Goal: Task Accomplishment & Management: Complete application form

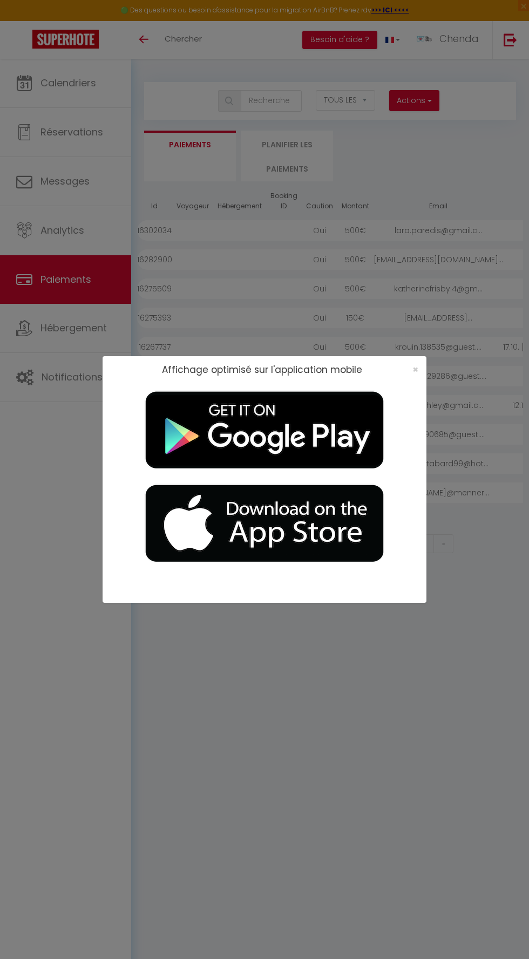
select select "2"
select select "0"
select select
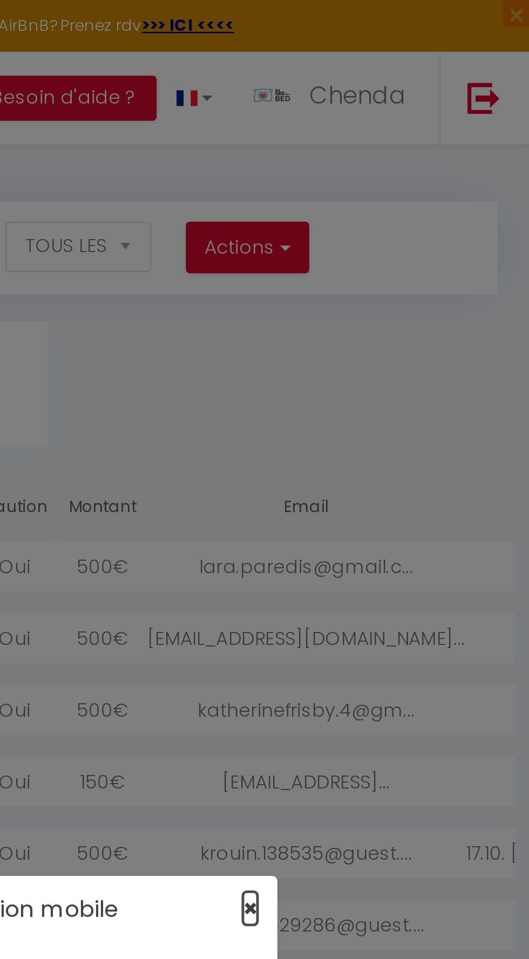
click at [416, 370] on span "×" at bounding box center [415, 369] width 6 height 13
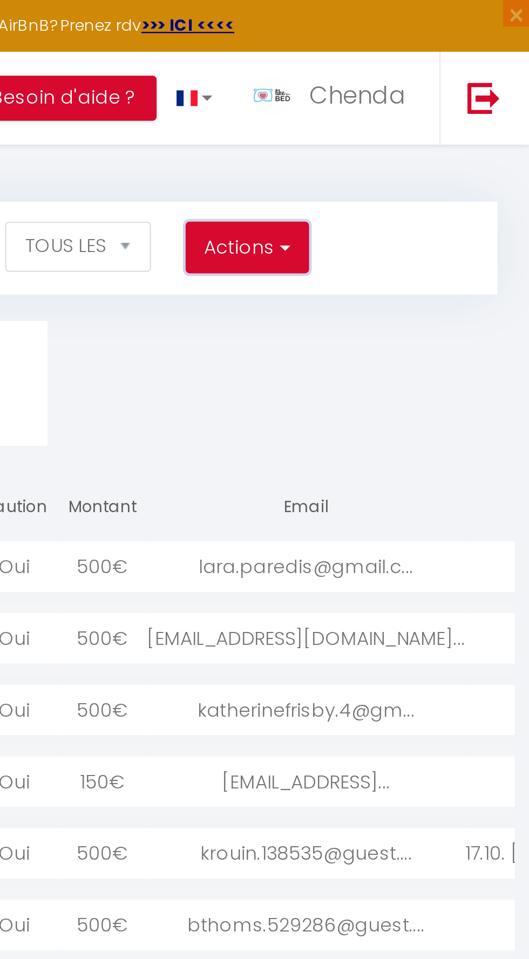
click at [423, 102] on button "Actions" at bounding box center [414, 101] width 50 height 22
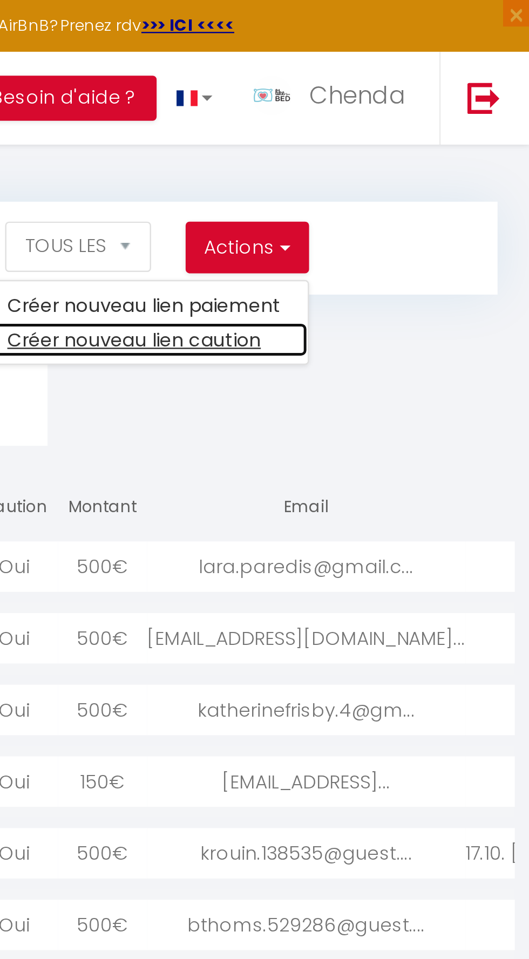
click at [413, 140] on link "Créer nouveau lien caution" at bounding box center [372, 138] width 133 height 14
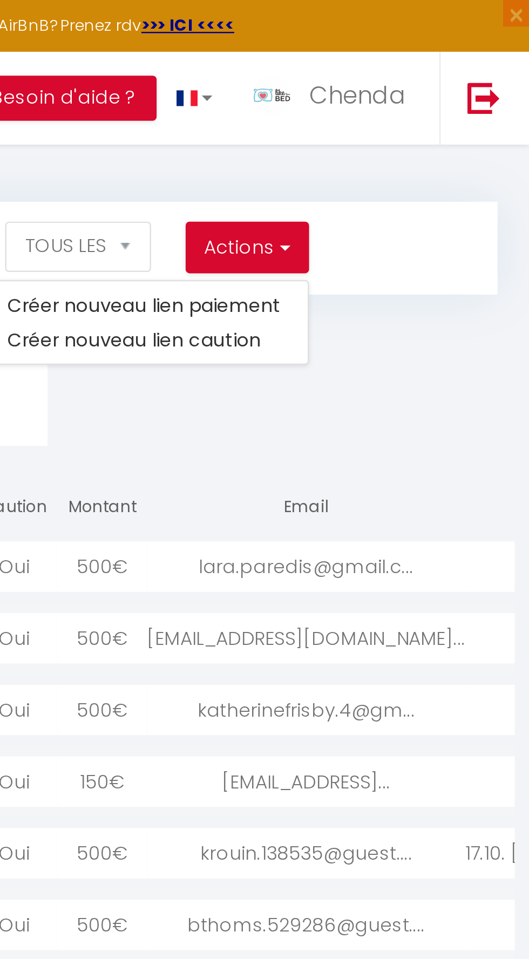
select select
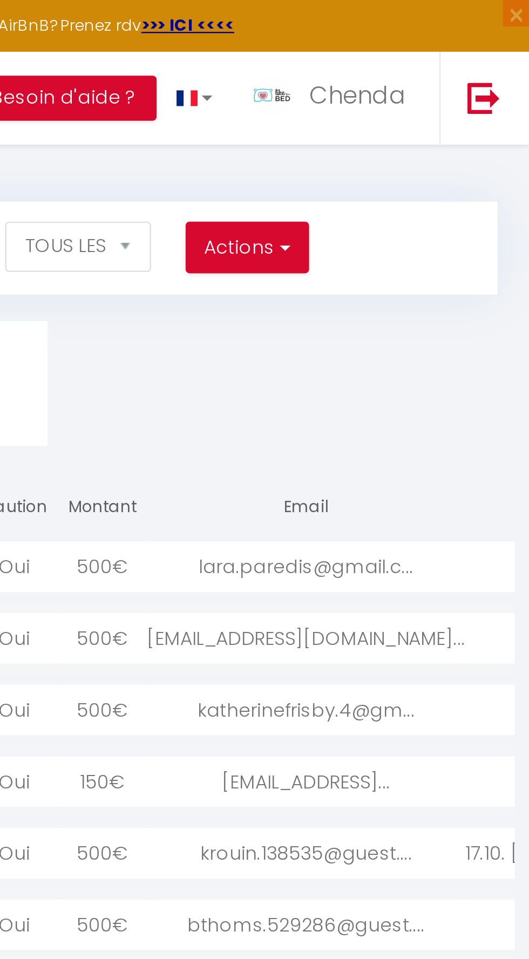
select select "other"
select select "692"
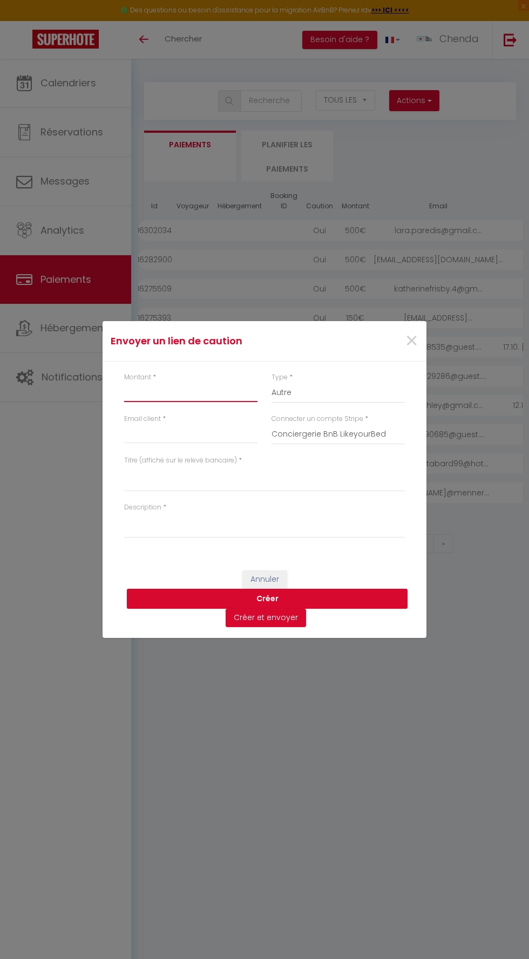
click at [205, 392] on input "Montant" at bounding box center [190, 392] width 133 height 19
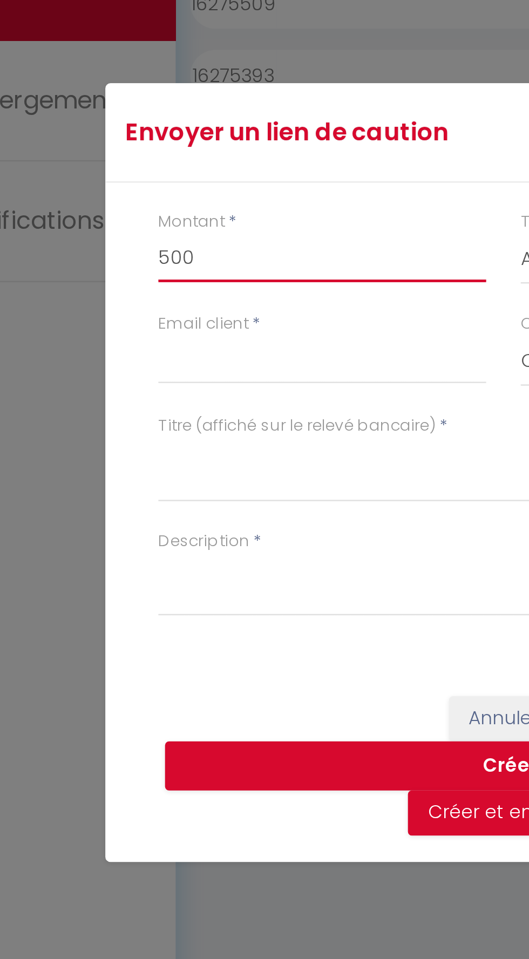
type input "500"
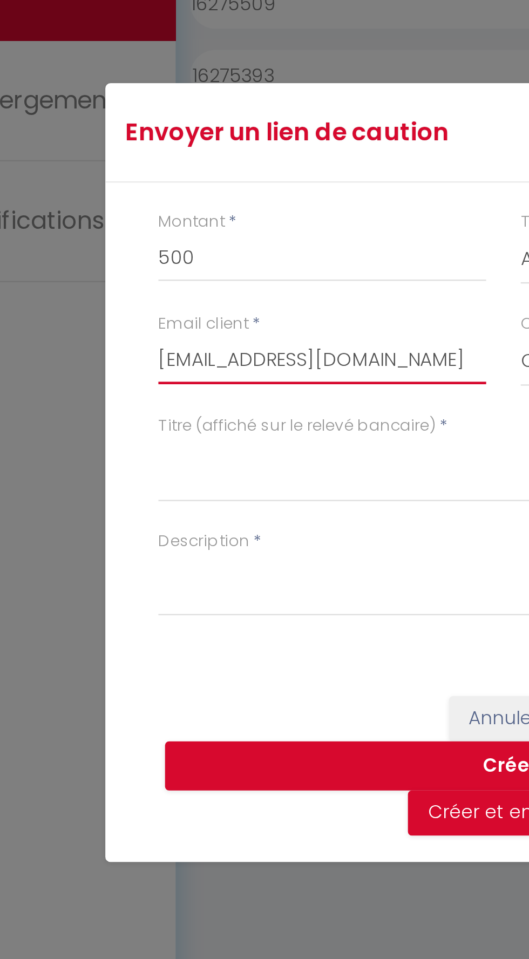
type input "[EMAIL_ADDRESS][DOMAIN_NAME]"
click at [159, 478] on div "Envoyer un lien de caution × Montant * 500 Type * Nuits Frais de ménage Taxe de…" at bounding box center [265, 479] width 324 height 959
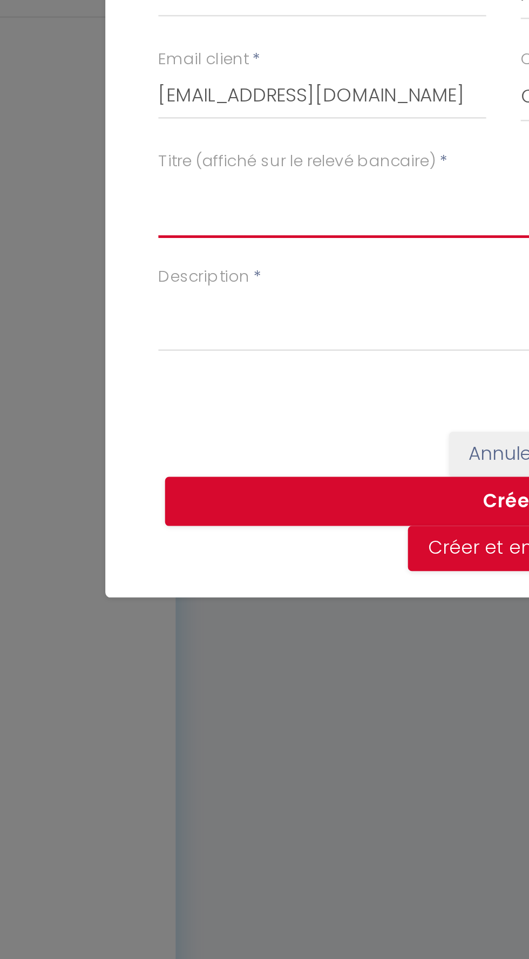
click at [162, 492] on textarea "Titre (affiché sur le relevé bancaire)" at bounding box center [264, 479] width 281 height 26
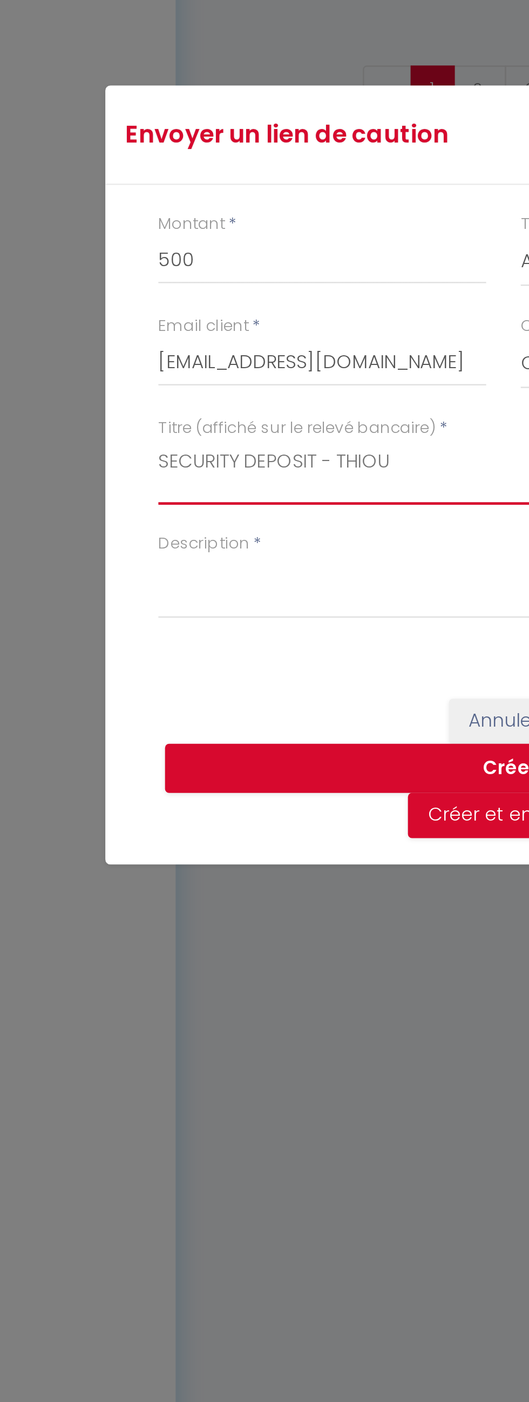
type textarea "SECURITY DEPOSIT - THIOU"
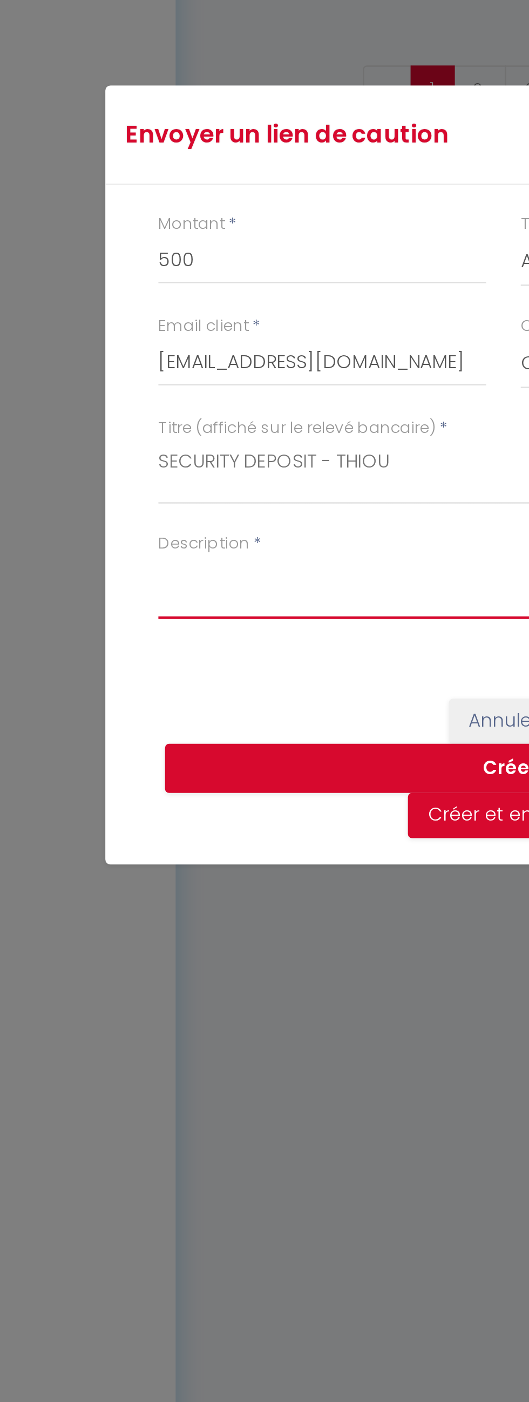
click at [135, 746] on textarea "Description" at bounding box center [264, 747] width 281 height 26
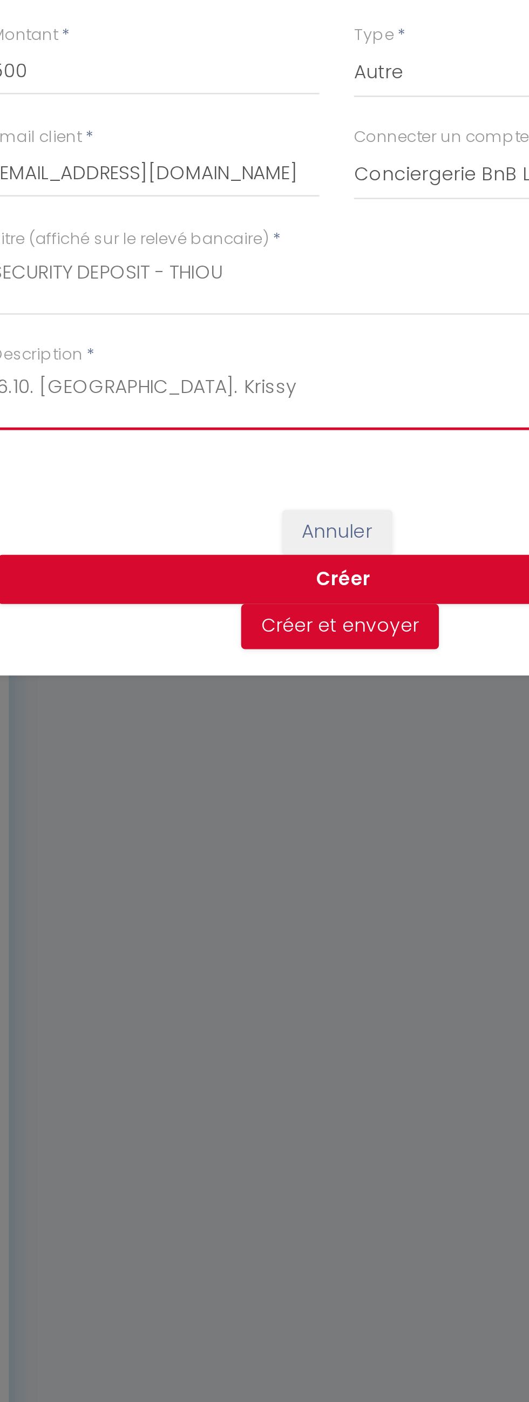
type textarea "16.10. [GEOGRAPHIC_DATA]. Krissy"
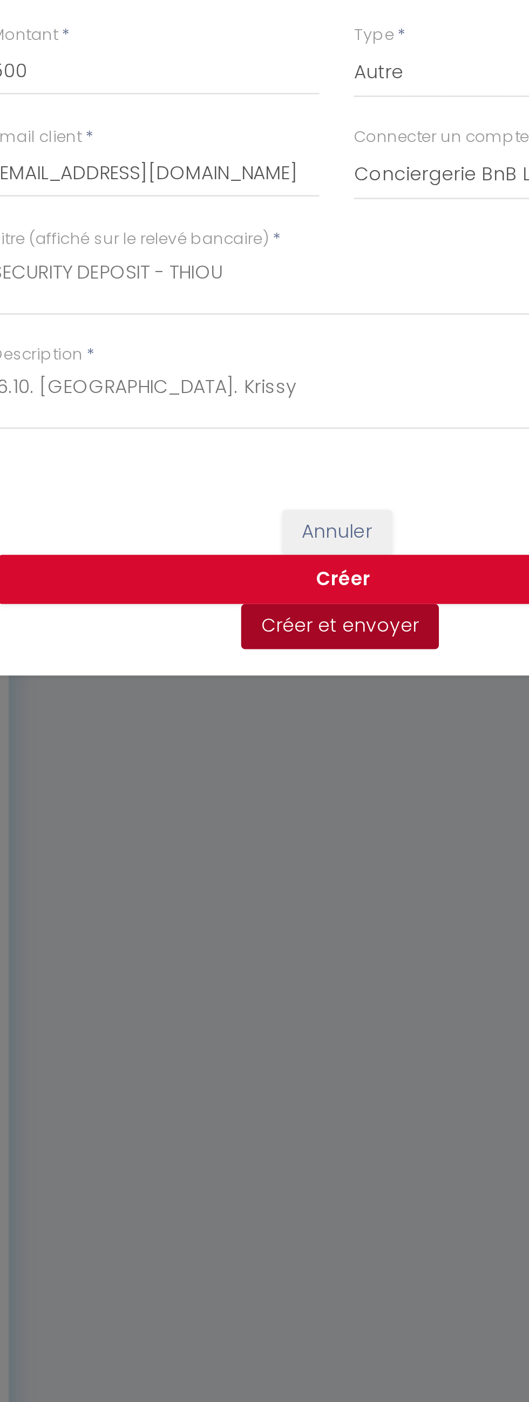
click at [280, 839] on button "Créer et envoyer" at bounding box center [266, 839] width 80 height 18
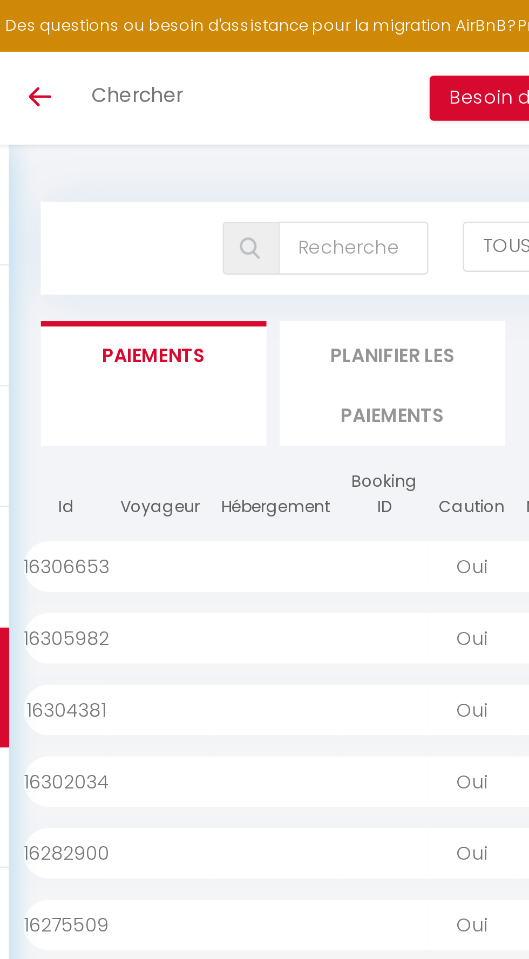
click at [283, 228] on div at bounding box center [284, 230] width 36 height 21
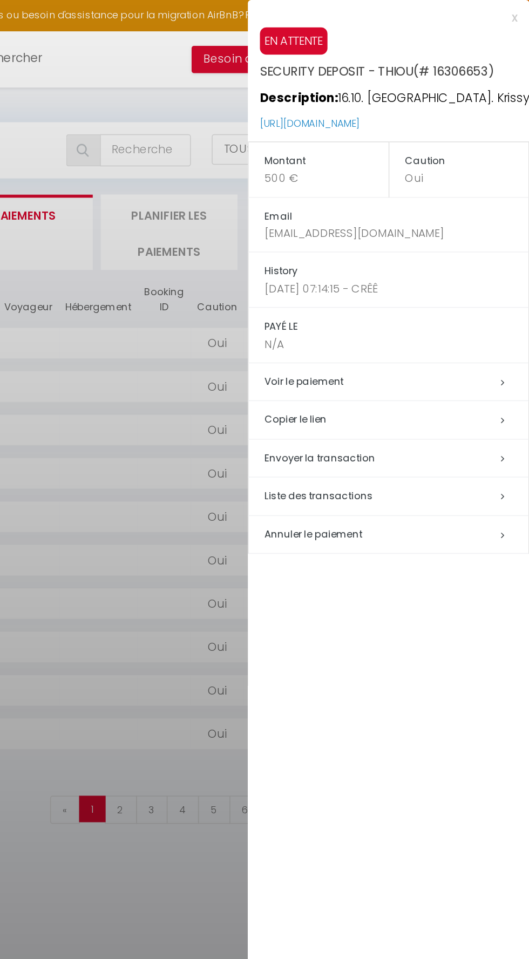
click at [385, 274] on td "Copier le lien" at bounding box center [435, 282] width 188 height 26
click at [370, 277] on h5 "Copier le lien" at bounding box center [439, 282] width 177 height 12
click at [272, 202] on div at bounding box center [264, 479] width 529 height 959
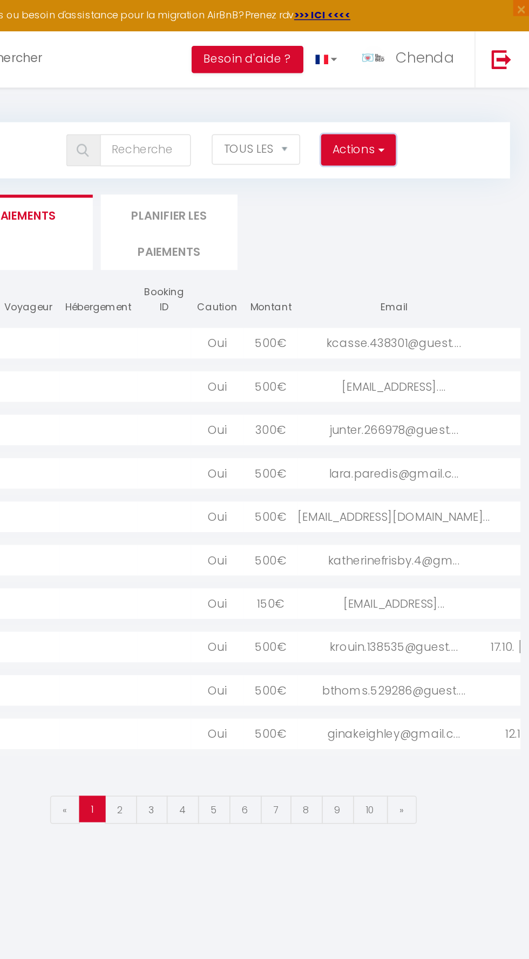
click at [419, 94] on button "Actions" at bounding box center [414, 101] width 50 height 22
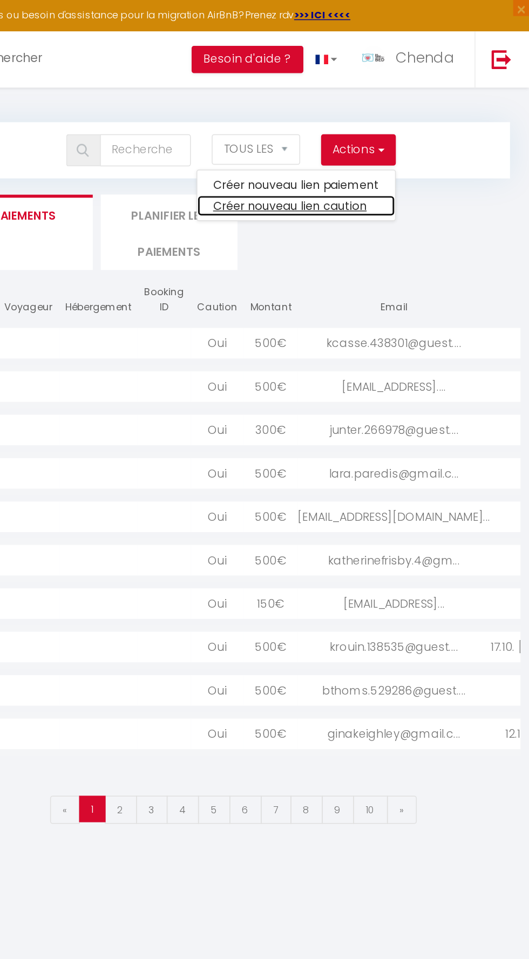
click at [394, 140] on link "Créer nouveau lien caution" at bounding box center [372, 138] width 133 height 14
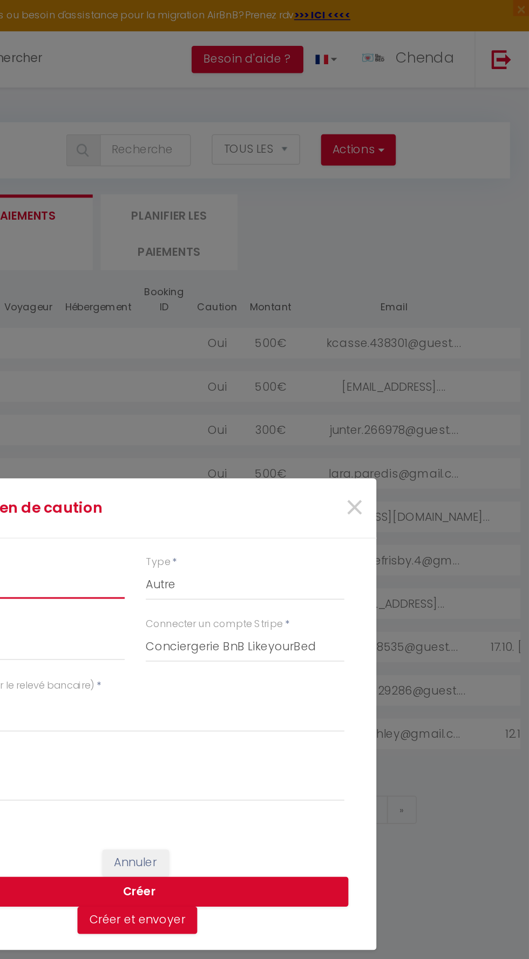
click at [248, 390] on input "Montant" at bounding box center [190, 392] width 133 height 19
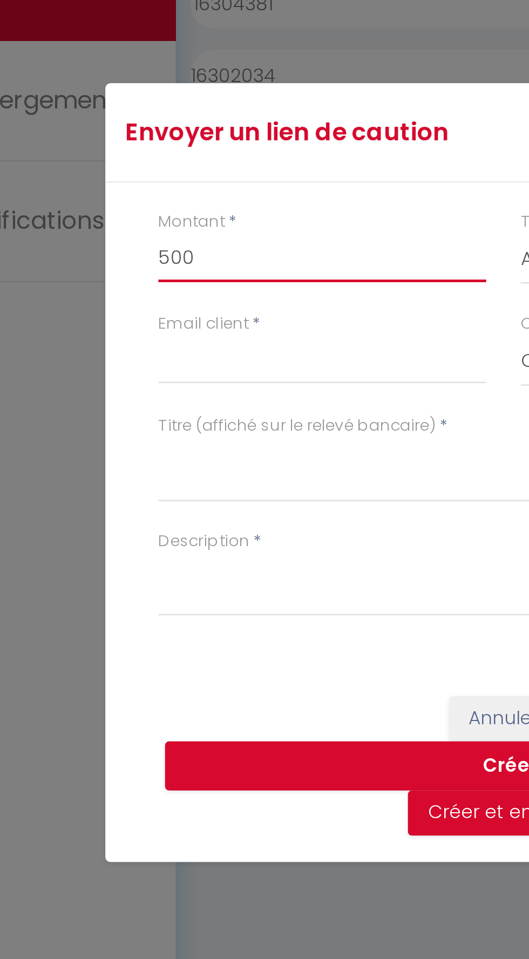
type input "500"
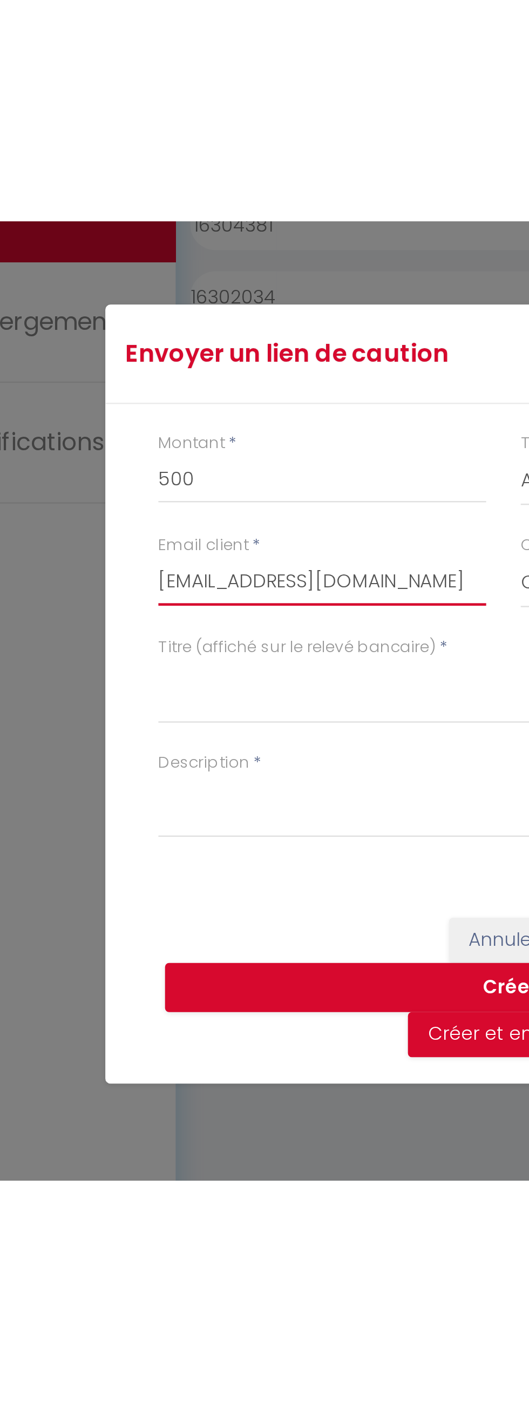
scroll to position [0, 1]
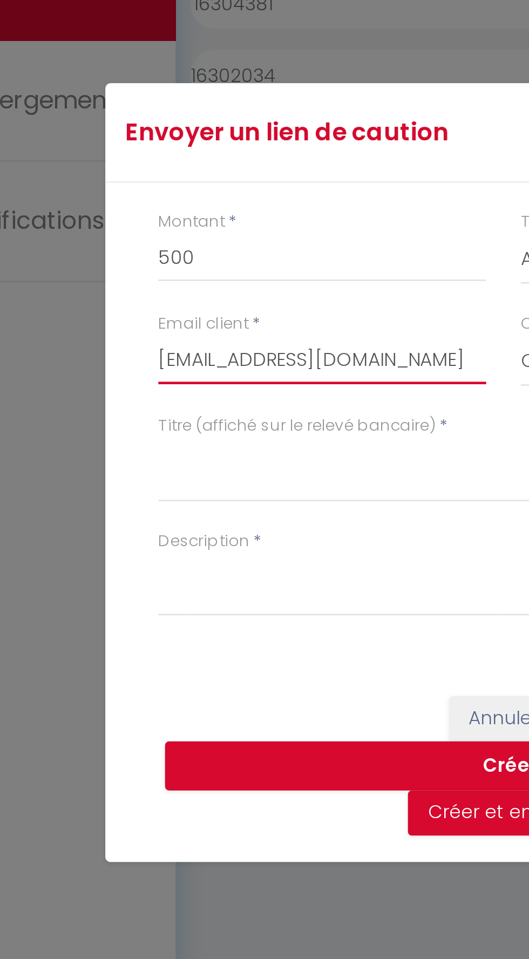
type input "[EMAIL_ADDRESS][DOMAIN_NAME]"
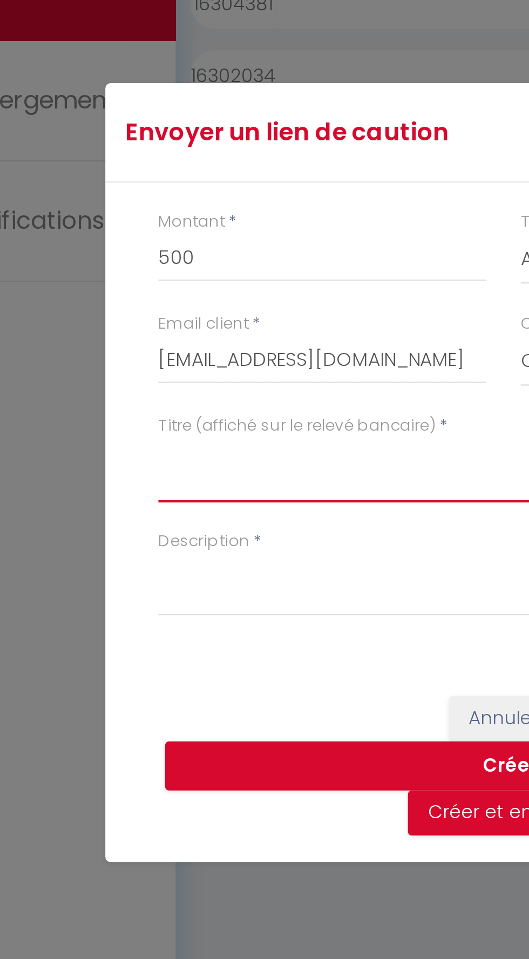
click at [136, 476] on textarea "Titre (affiché sur le relevé bancaire)" at bounding box center [264, 479] width 281 height 26
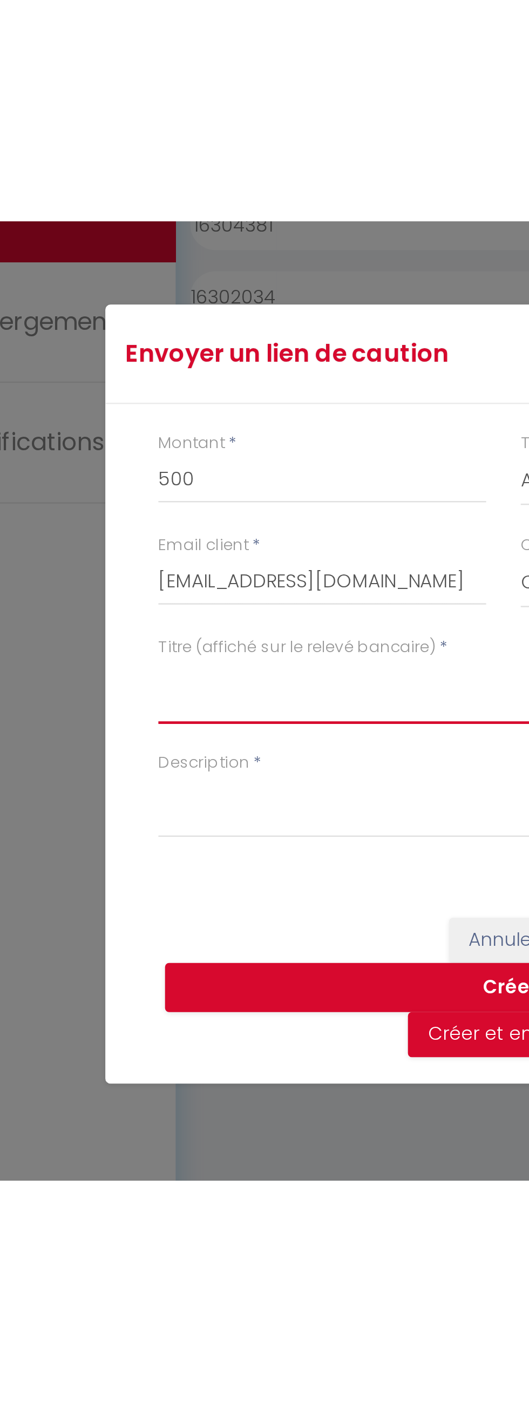
scroll to position [0, 0]
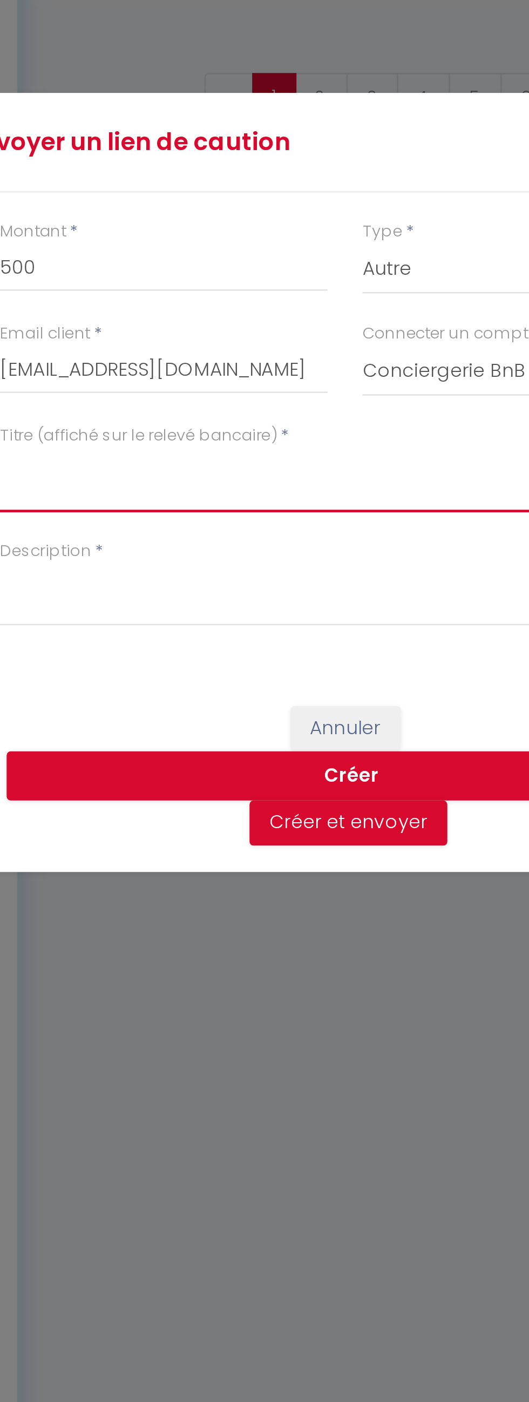
click at [170, 696] on textarea "Titre (affiché sur le relevé bancaire)" at bounding box center [264, 700] width 281 height 26
type textarea "SECURITY DEPOSIT - REFLET DU VEYRIER"
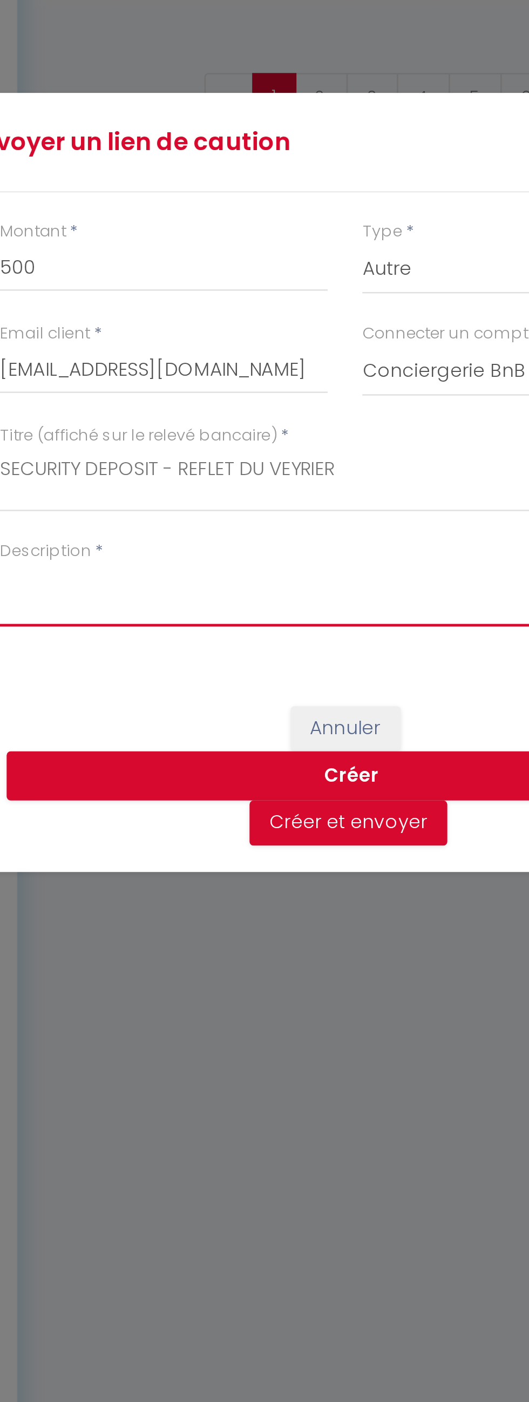
click at [149, 747] on textarea "Description" at bounding box center [264, 747] width 281 height 26
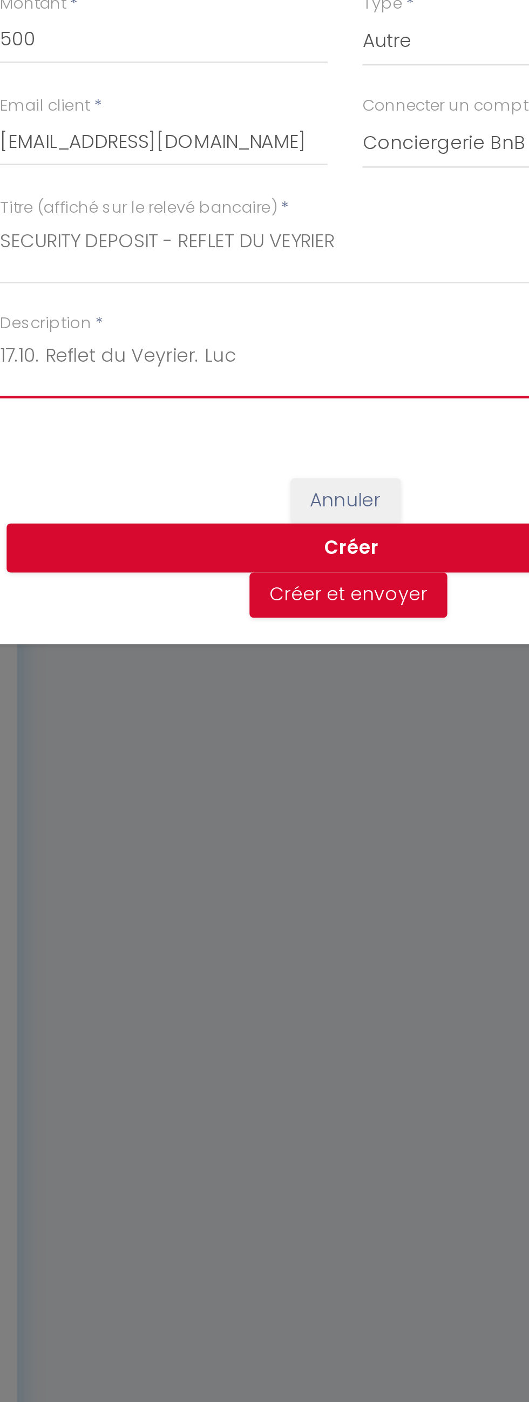
type textarea "17.10. Reflet du Veyrier. Luc"
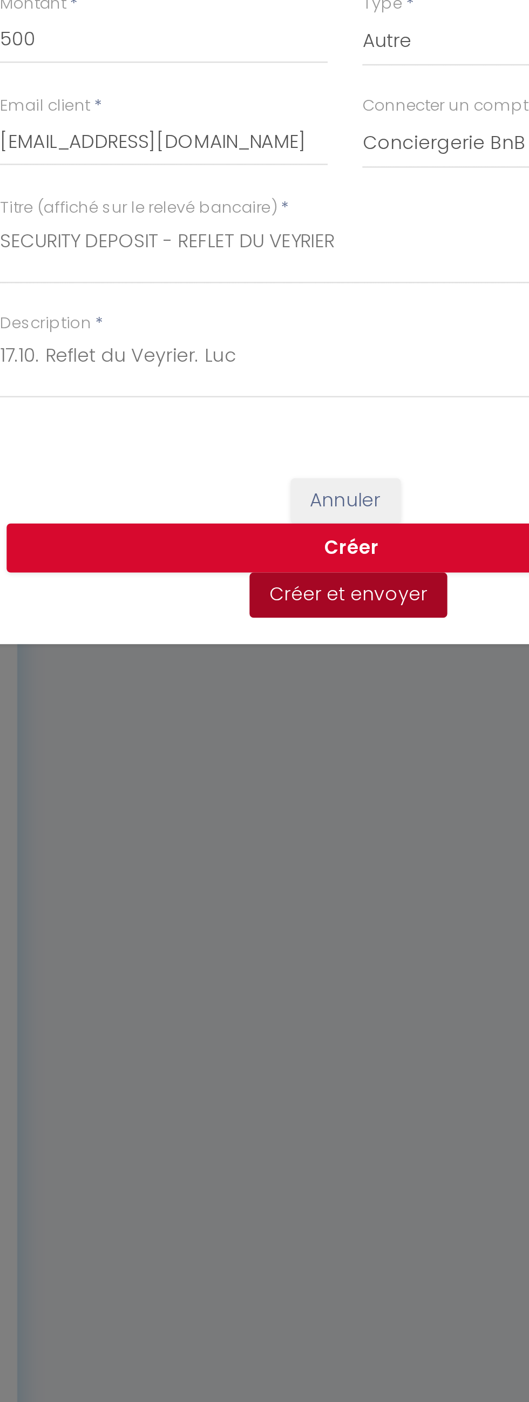
click at [273, 837] on button "Créer et envoyer" at bounding box center [266, 839] width 80 height 18
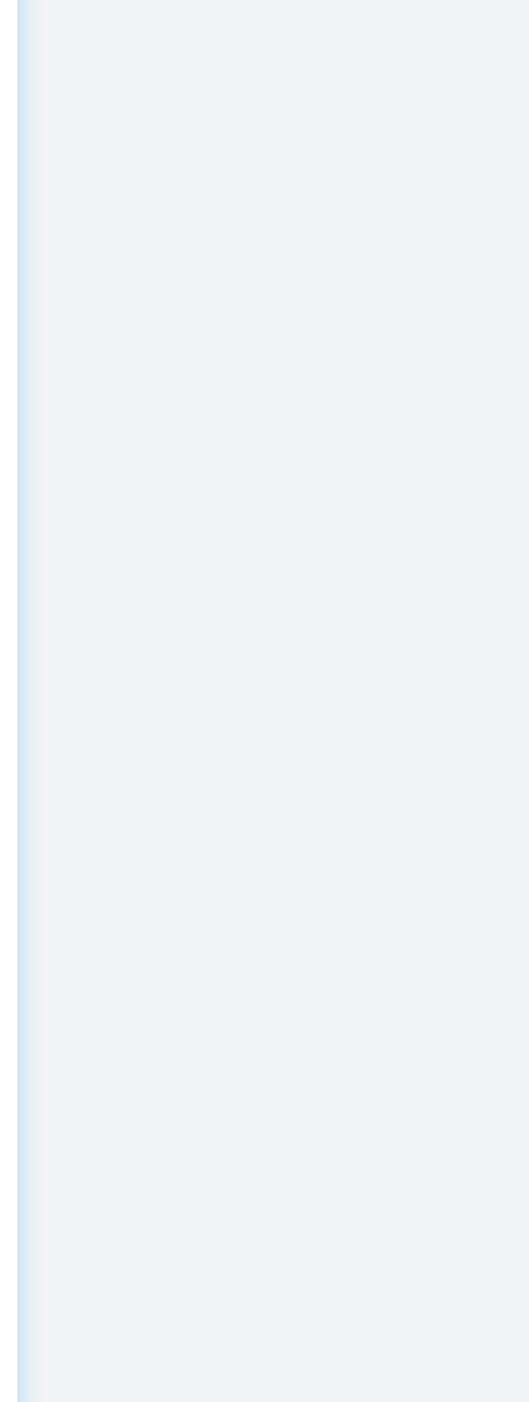
select select "1"
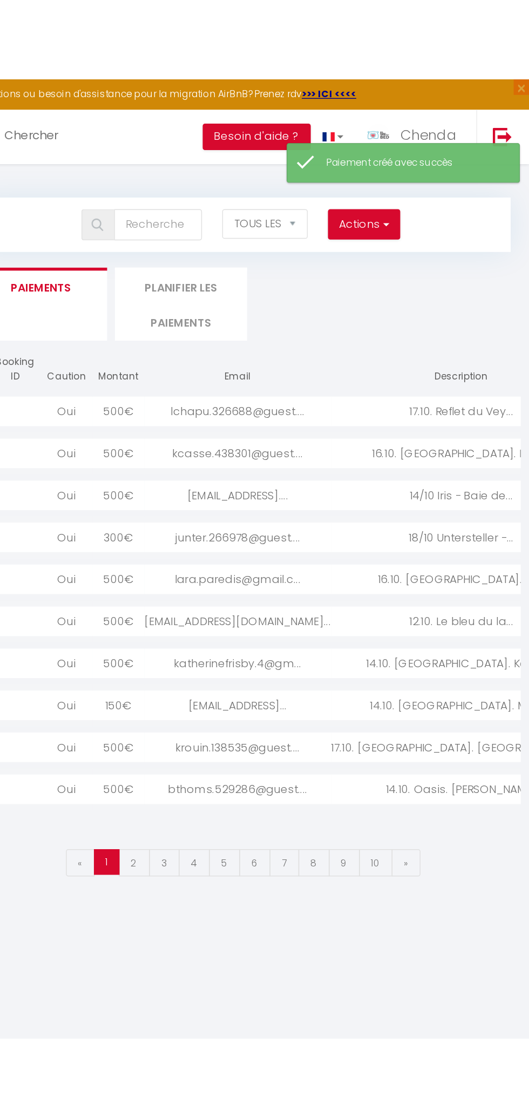
scroll to position [0, 144]
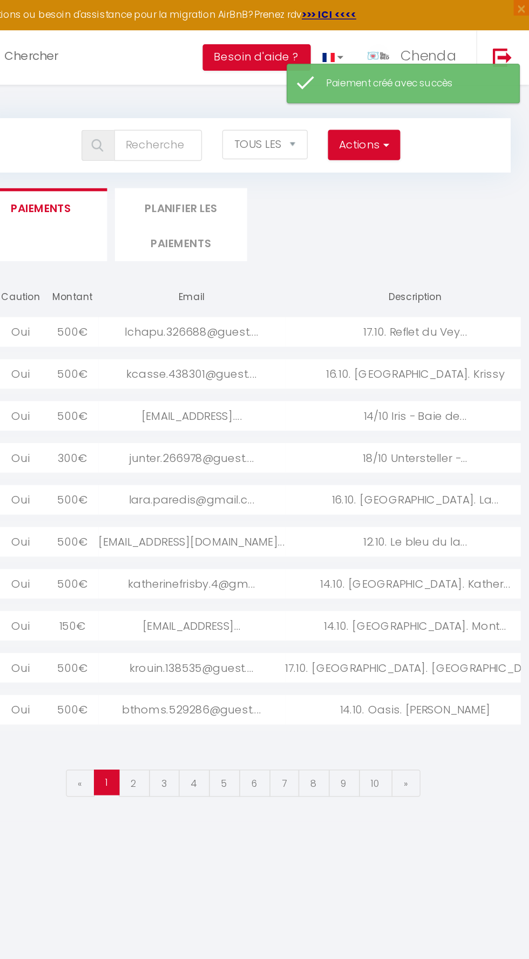
click at [360, 228] on div "17.10. Reflet du Vey..." at bounding box center [450, 230] width 181 height 21
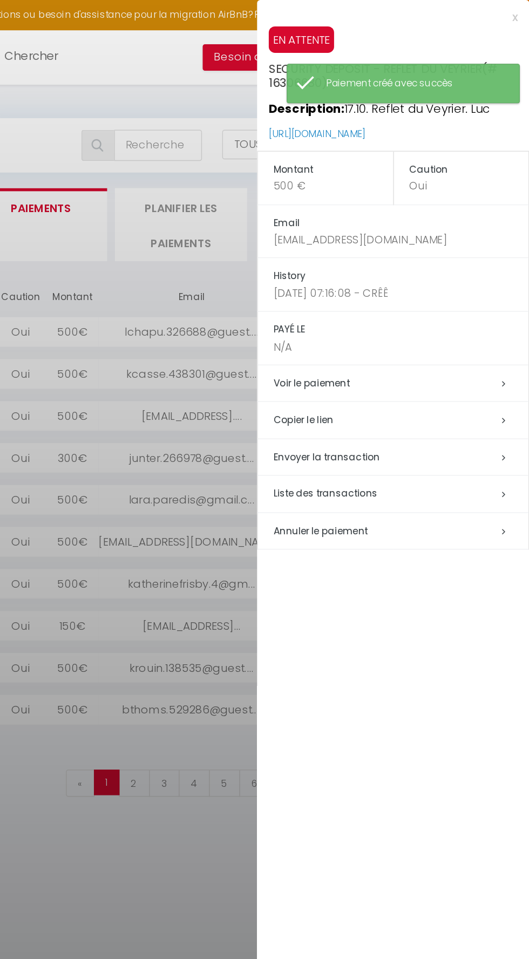
click at [384, 291] on h5 "Copier le lien" at bounding box center [439, 292] width 177 height 12
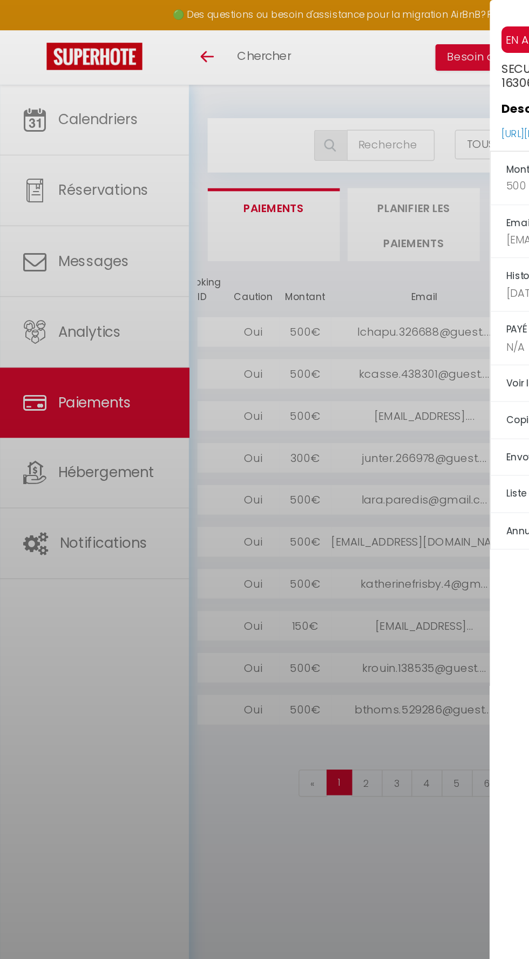
click at [280, 199] on div at bounding box center [264, 479] width 529 height 959
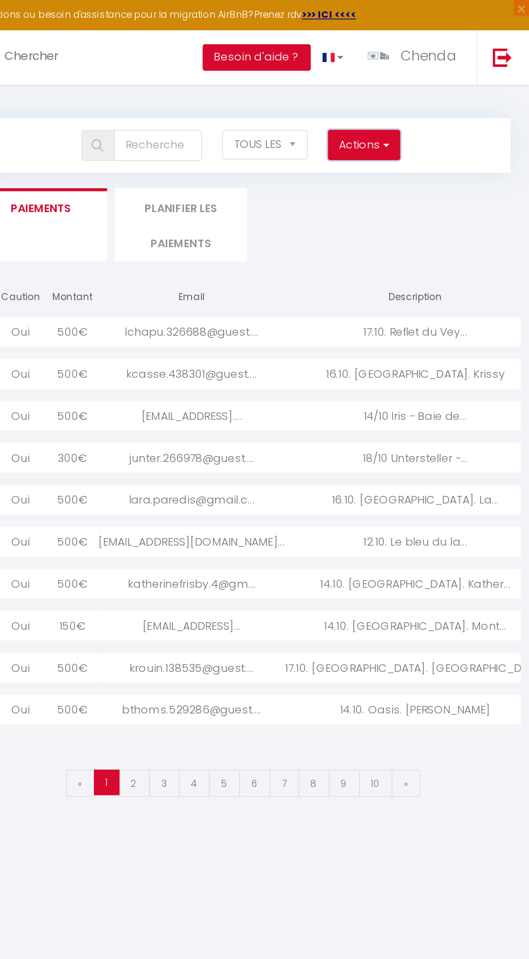
click at [429, 100] on span "button" at bounding box center [428, 100] width 6 height 11
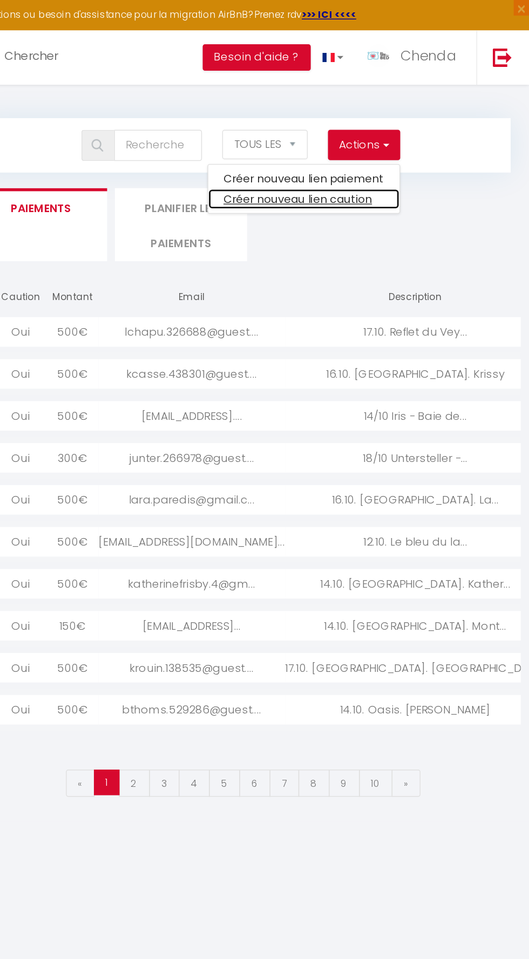
click at [421, 141] on link "Créer nouveau lien caution" at bounding box center [372, 138] width 133 height 14
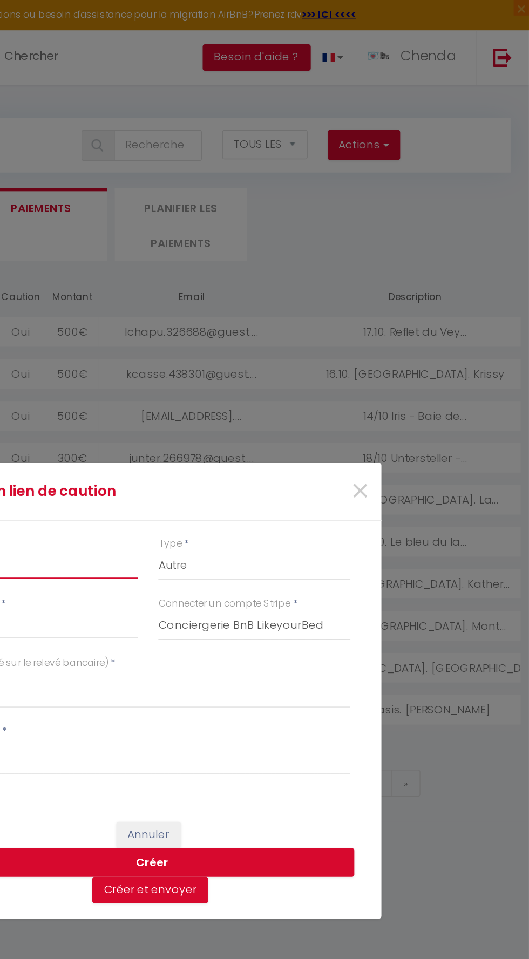
click at [217, 397] on input "Montant" at bounding box center [190, 392] width 133 height 19
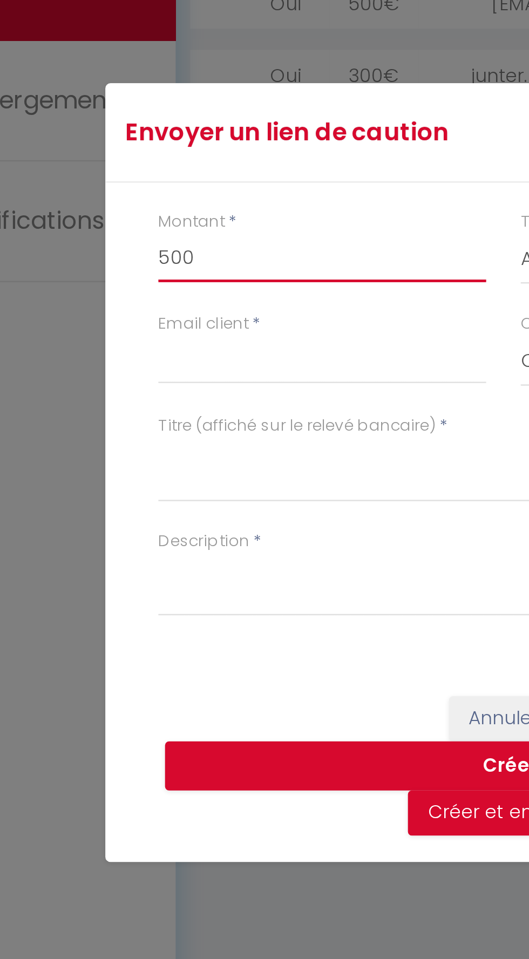
type input "500"
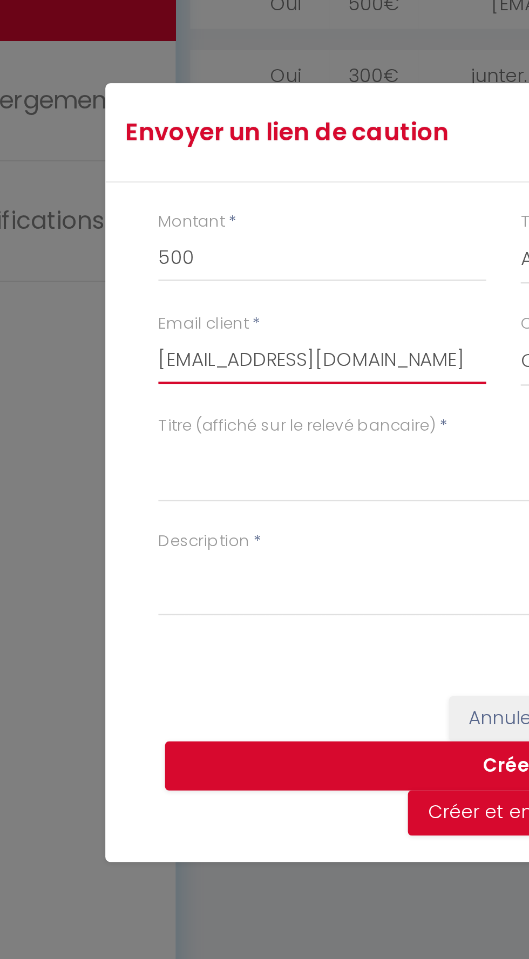
type input "[EMAIL_ADDRESS][DOMAIN_NAME]"
click at [167, 478] on div "Envoyer un lien de caution × Montant * 500 Type * Nuits Frais de ménage Taxe de…" at bounding box center [265, 479] width 324 height 959
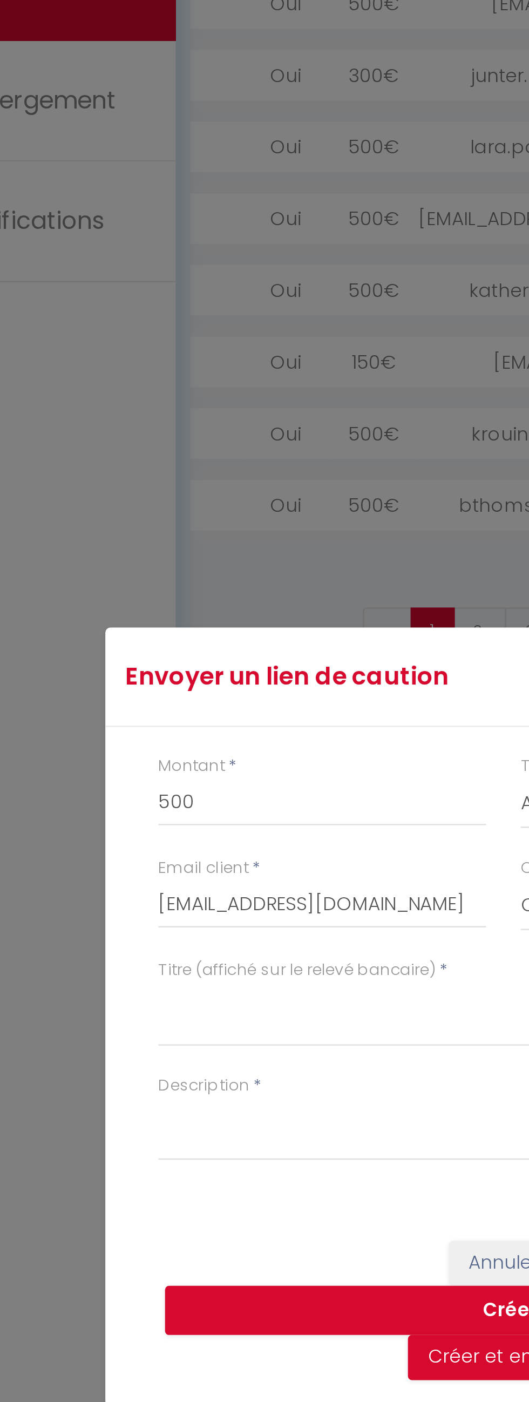
click at [159, 660] on div "Envoyer un lien de caution × Montant * 500 Type * Nuits Frais de ménage Taxe de…" at bounding box center [265, 701] width 324 height 1402
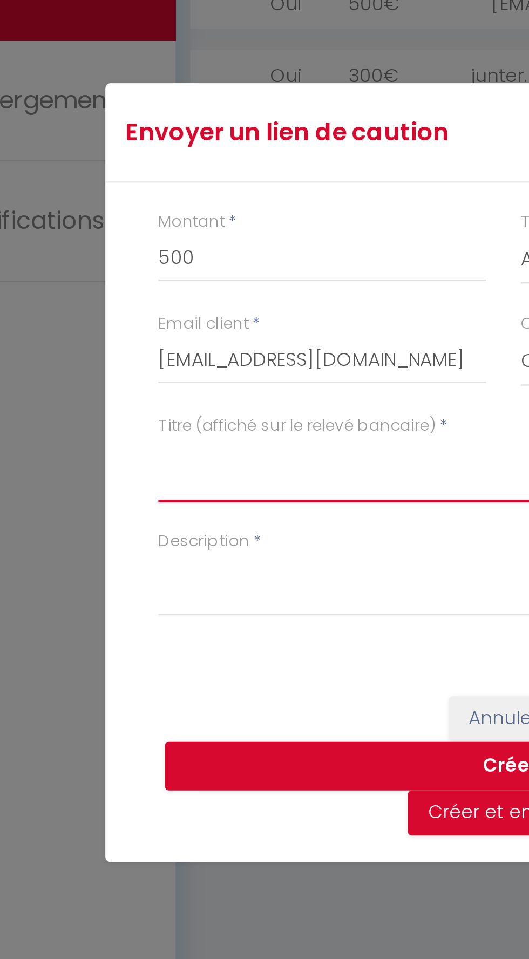
click at [151, 477] on textarea "Titre (affiché sur le relevé bancaire)" at bounding box center [264, 479] width 281 height 26
type textarea "SECURITY DEPOSIT - LE BLEU DU LAC"
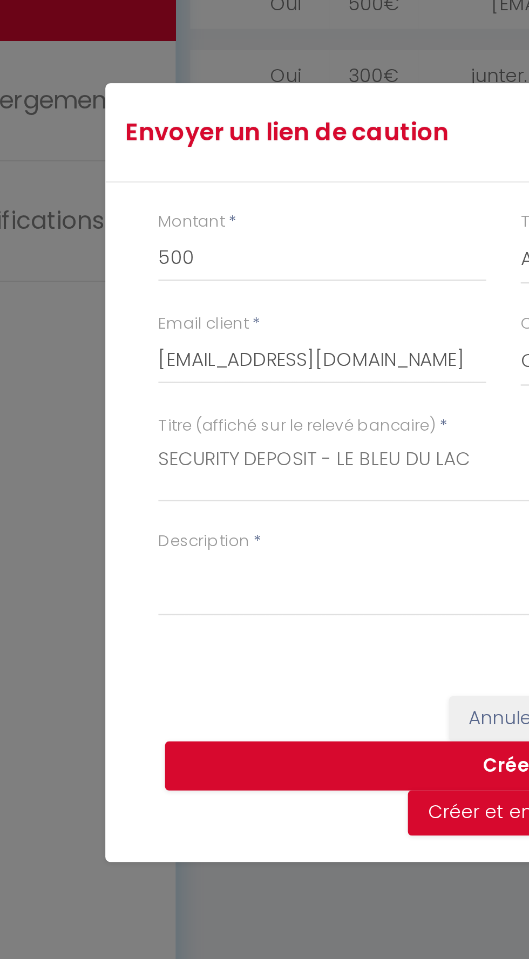
click at [165, 525] on div "Envoyer un lien de caution × Montant * 500 Type * Nuits Frais de ménage Taxe de…" at bounding box center [265, 479] width 324 height 959
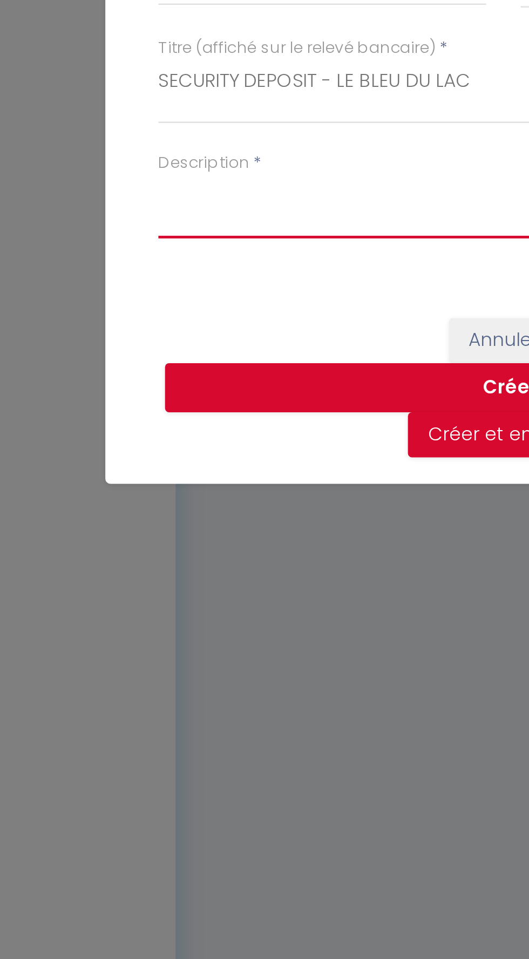
click at [137, 538] on textarea "Description" at bounding box center [264, 525] width 281 height 26
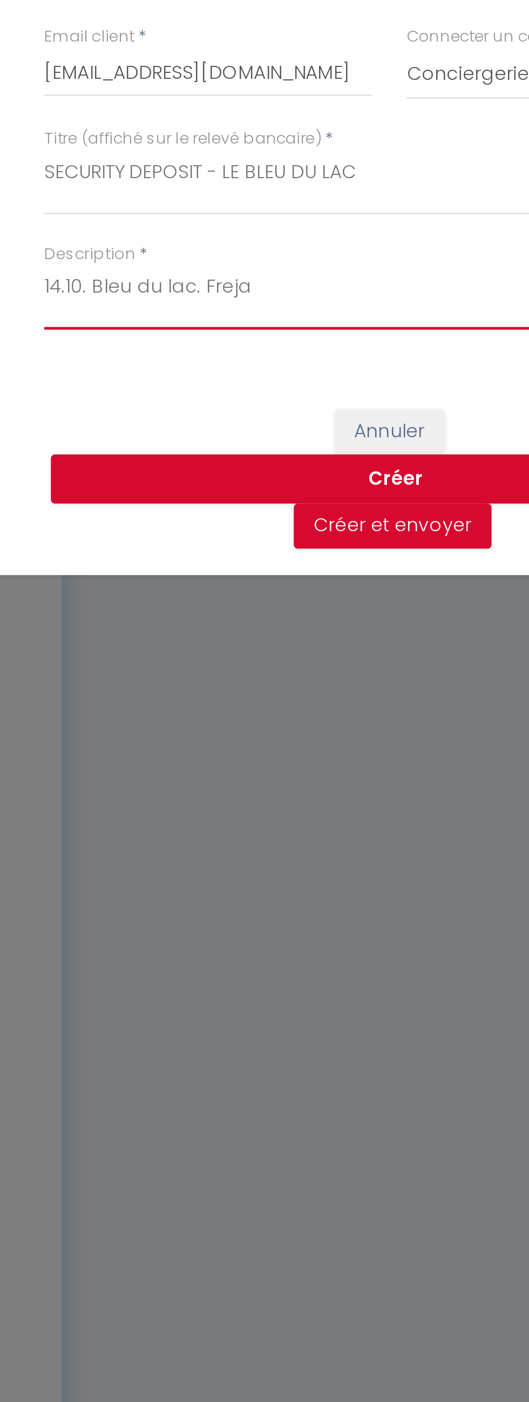
type textarea "14.10. Bleu du lac. Freja"
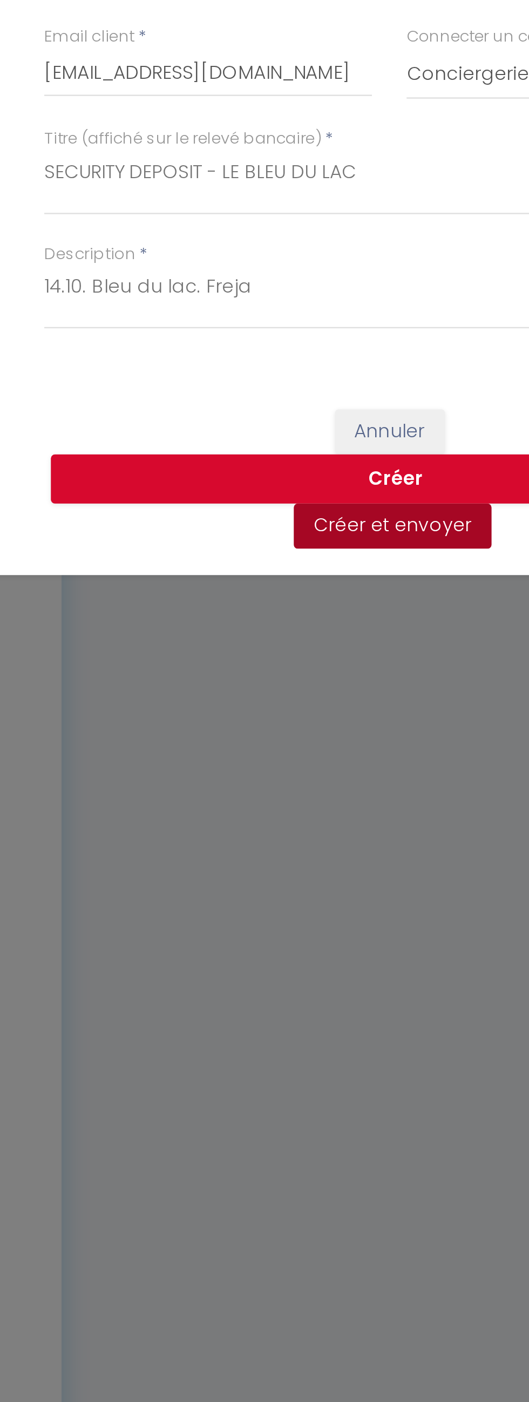
click at [275, 838] on button "Créer et envoyer" at bounding box center [266, 839] width 80 height 18
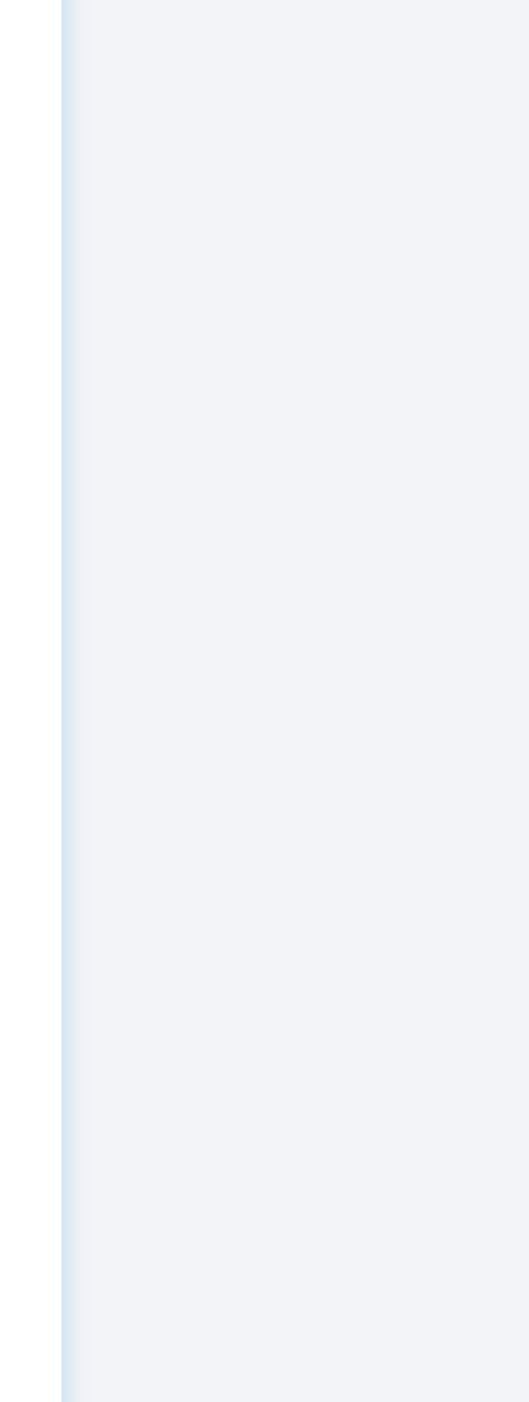
select select "0"
select select "1"
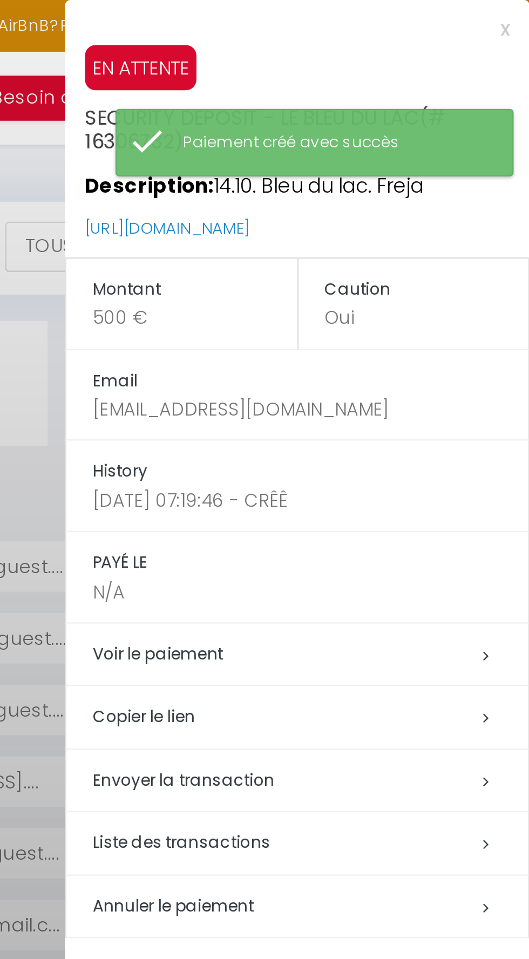
click at [388, 293] on h5 "Copier le lien" at bounding box center [439, 292] width 177 height 12
